Goal: Information Seeking & Learning: Find specific fact

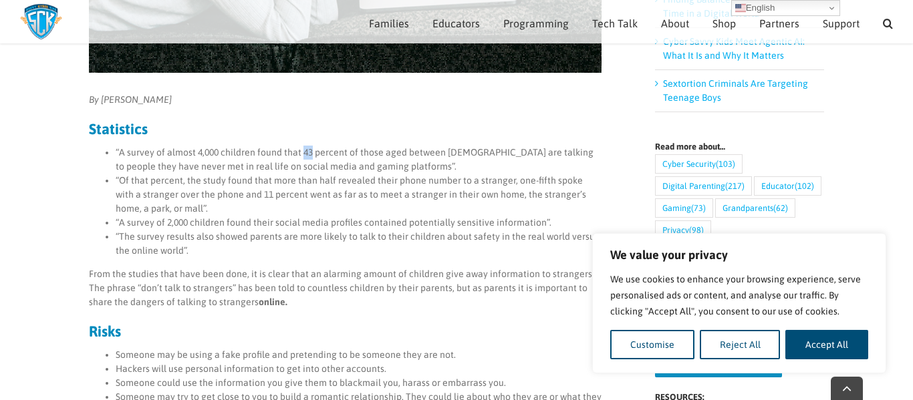
scroll to position [438, 0]
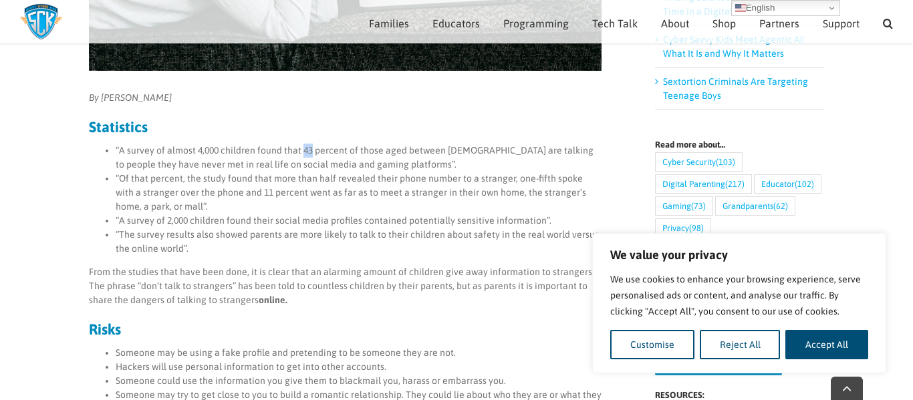
click at [401, 176] on li "“Of that percent, the study found that more than half revealed their phone numb…" at bounding box center [359, 193] width 486 height 42
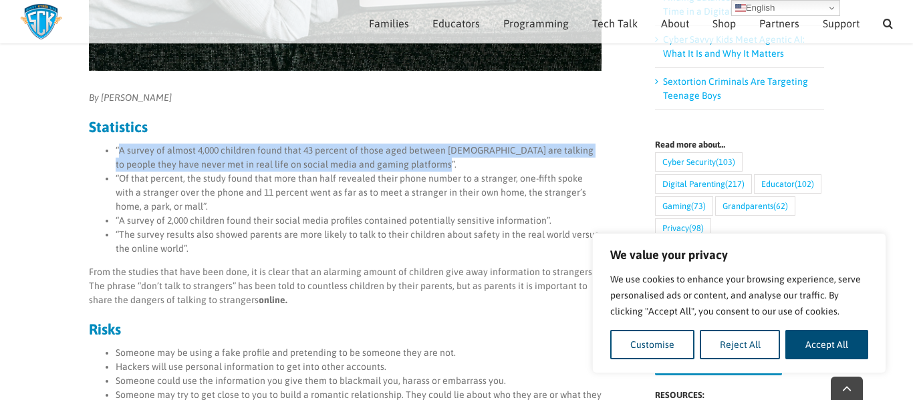
drag, startPoint x: 119, startPoint y: 149, endPoint x: 434, endPoint y: 162, distance: 315.7
click at [434, 162] on li "“A survey of almost 4,000 children found that 43 percent of those aged between …" at bounding box center [359, 158] width 486 height 28
copy li "A survey of almost 4,000 children found that 43 percent of those aged between […"
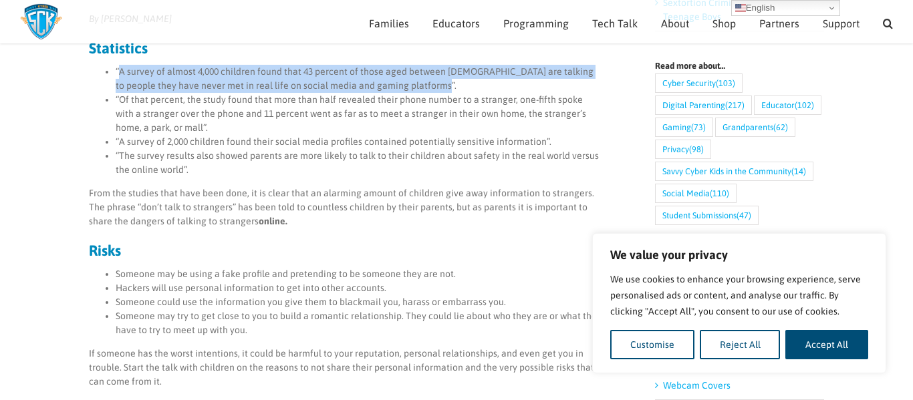
scroll to position [515, 0]
copy li "A survey of almost 4,000 children found that 43 percent of those aged between […"
drag, startPoint x: 168, startPoint y: 72, endPoint x: 434, endPoint y: 88, distance: 266.4
click at [434, 88] on li "“A survey of almost 4,000 children found that 43 percent of those aged between …" at bounding box center [359, 80] width 486 height 28
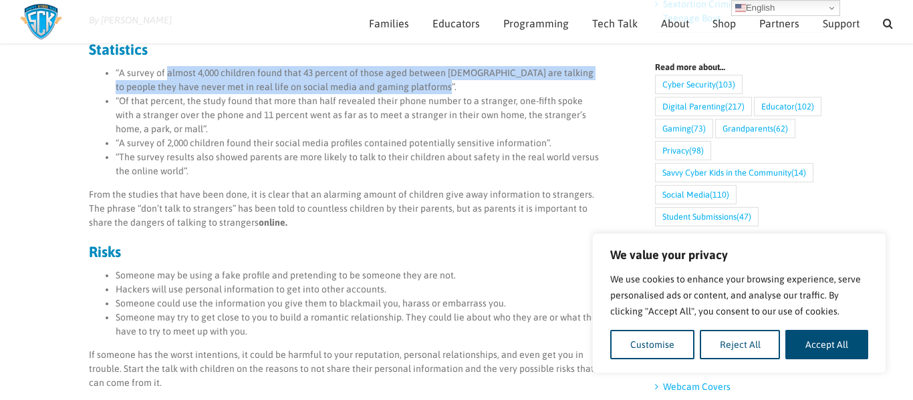
copy li "almost 4,000 children found that 43 percent of those aged between [DEMOGRAPHIC_…"
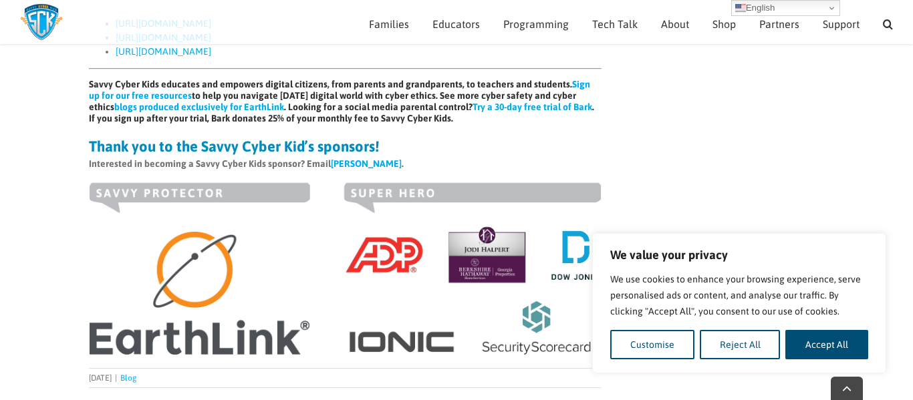
scroll to position [1743, 0]
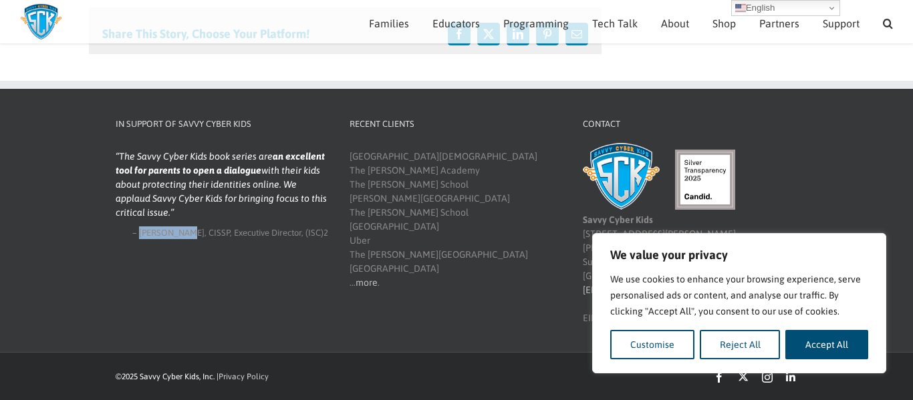
drag, startPoint x: 205, startPoint y: 247, endPoint x: 160, endPoint y: 249, distance: 44.2
click at [160, 238] on span "[PERSON_NAME], CISSP" at bounding box center [184, 233] width 91 height 10
copy span "[PERSON_NAME]"
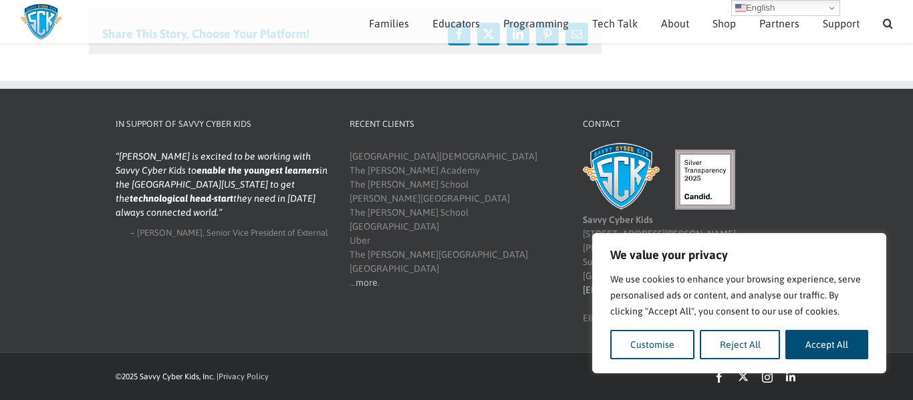
scroll to position [1742, 0]
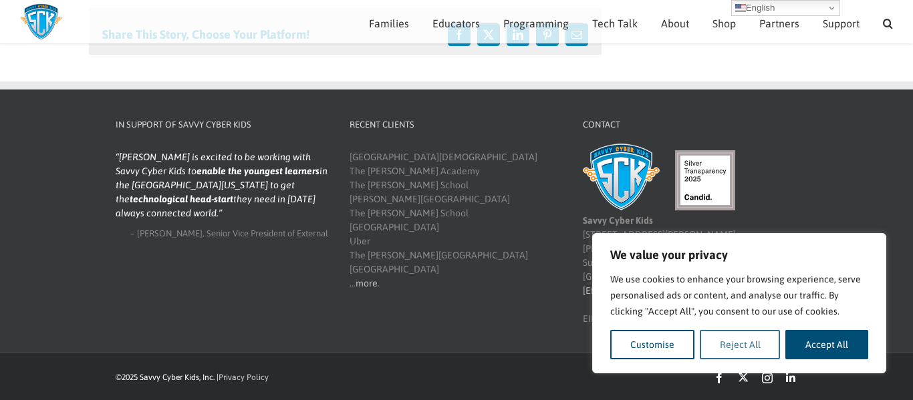
click at [756, 342] on button "Reject All" at bounding box center [740, 344] width 81 height 29
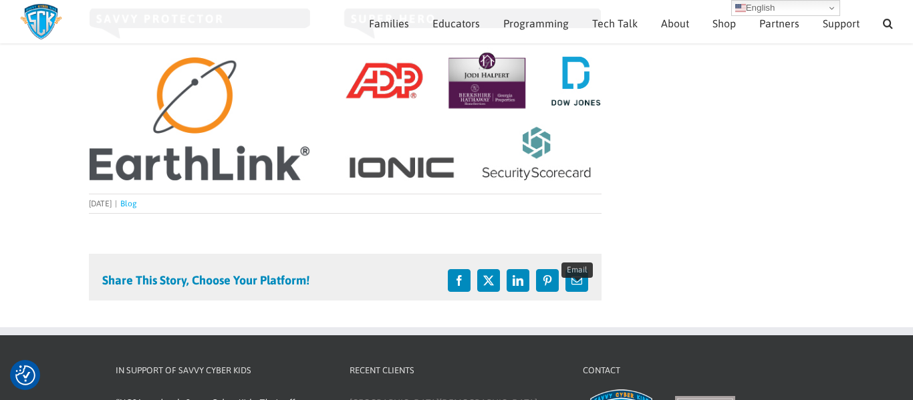
scroll to position [1477, 0]
